Goal: Information Seeking & Learning: Learn about a topic

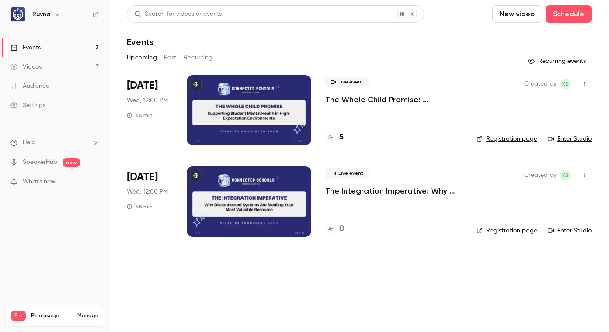
click at [165, 61] on button "Past" at bounding box center [170, 58] width 13 height 14
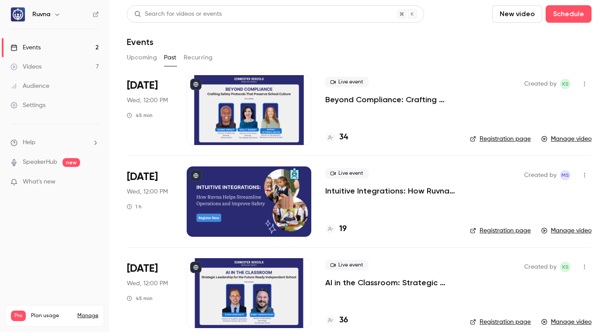
click at [338, 99] on p "Beyond Compliance: Crafting Safety Protocols That Preserve School Culture" at bounding box center [390, 99] width 131 height 10
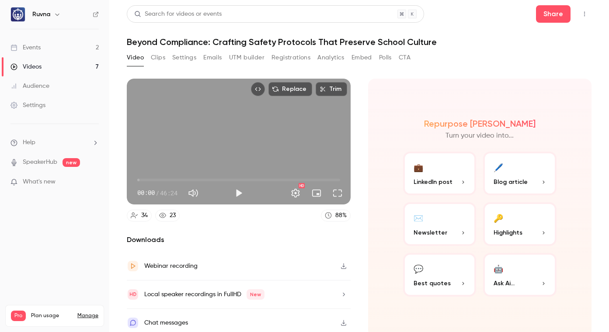
click at [294, 54] on button "Registrations" at bounding box center [291, 58] width 39 height 14
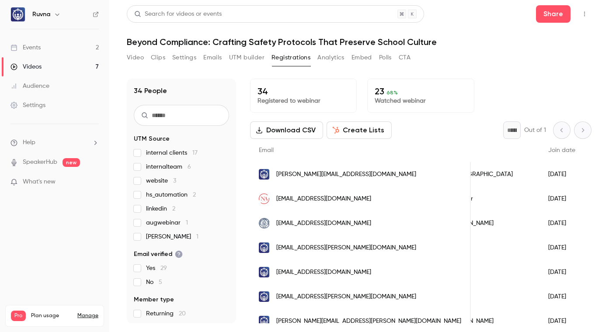
click at [37, 65] on div "Videos" at bounding box center [25, 67] width 31 height 9
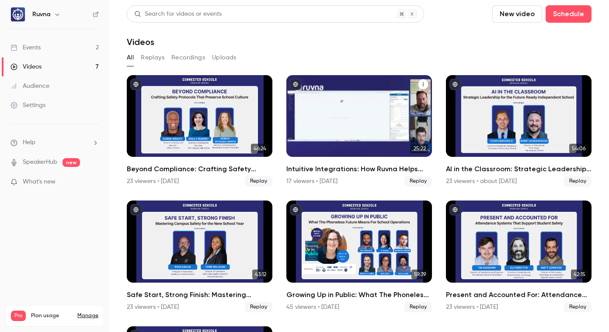
click at [347, 167] on h2 "Intuitive Integrations: How Ruvna Helps Streamline Operations and Improve Safety" at bounding box center [360, 169] width 146 height 10
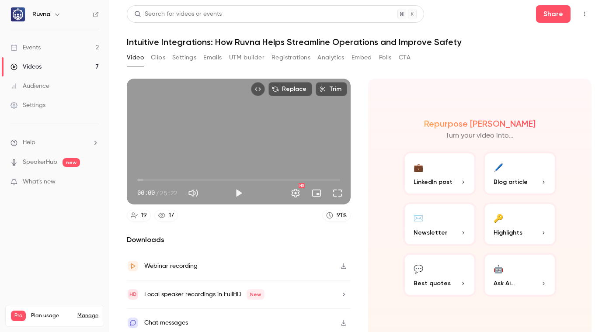
click at [280, 59] on button "Registrations" at bounding box center [291, 58] width 39 height 14
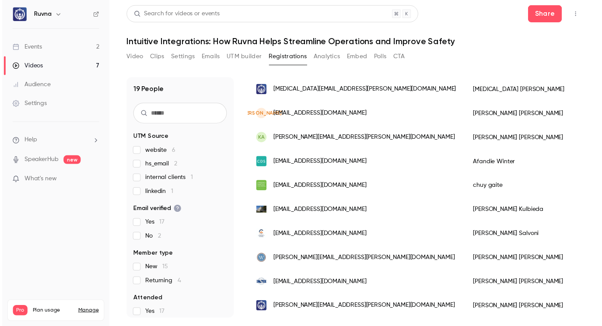
scroll to position [311, 0]
